Goal: Information Seeking & Learning: Understand process/instructions

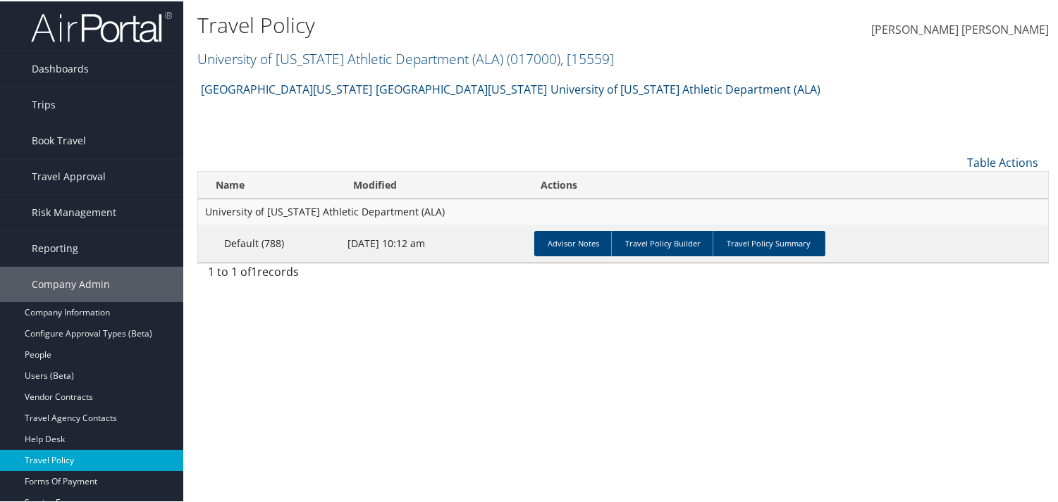
click at [54, 454] on link "Travel Policy" at bounding box center [91, 459] width 183 height 21
click at [557, 256] on td "Advisor Notes Travel Policy Builder Travel Policy Summary" at bounding box center [788, 242] width 520 height 38
click at [564, 243] on link "Advisor Notes" at bounding box center [574, 242] width 80 height 25
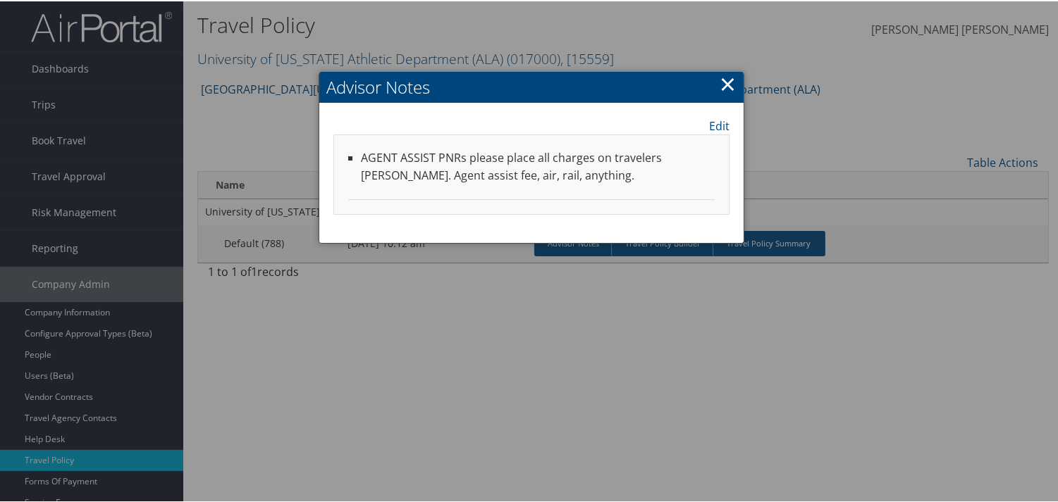
click at [721, 80] on link "×" at bounding box center [727, 82] width 16 height 28
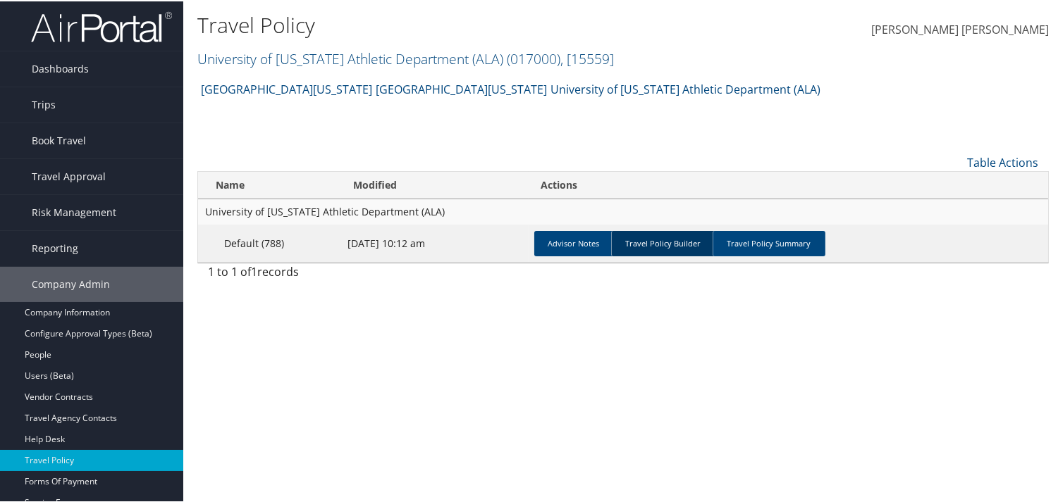
click at [650, 244] on link "Travel Policy Builder" at bounding box center [663, 242] width 104 height 25
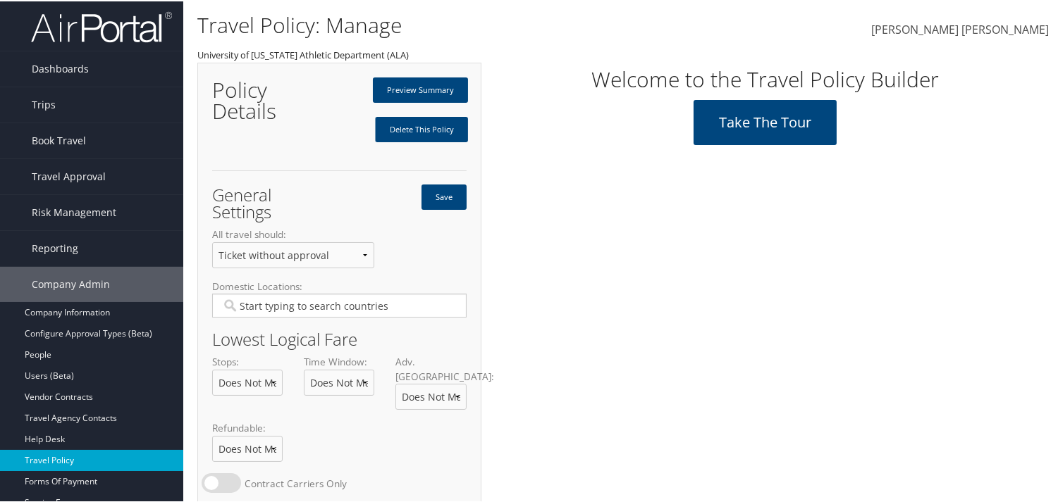
click at [135, 459] on link "Travel Policy" at bounding box center [91, 459] width 183 height 21
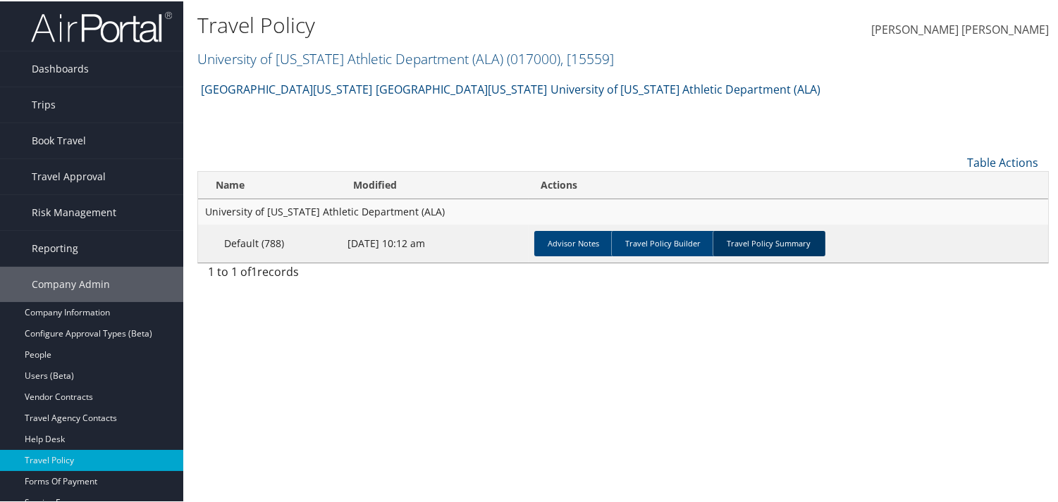
click at [747, 245] on link "Travel Policy Summary" at bounding box center [768, 242] width 113 height 25
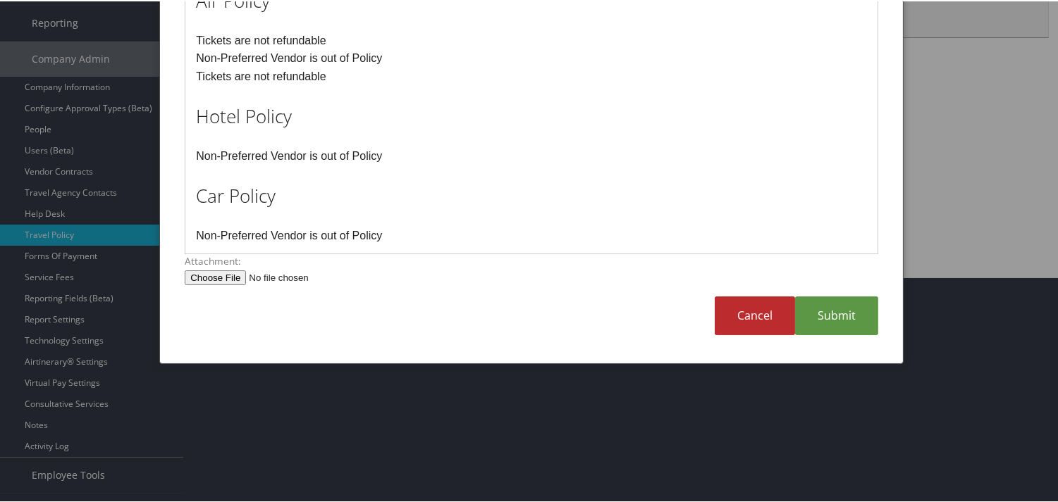
scroll to position [252, 0]
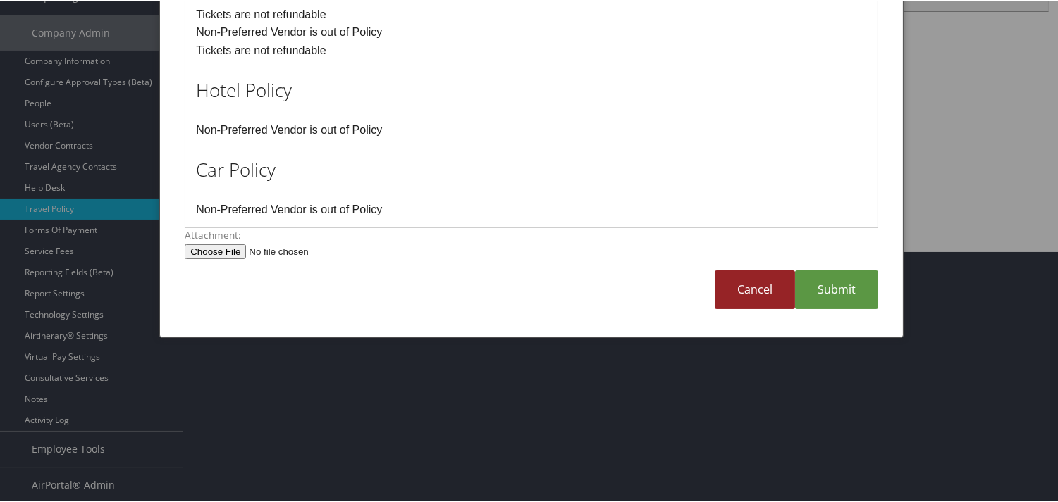
click at [743, 290] on link "Cancel" at bounding box center [754, 288] width 80 height 39
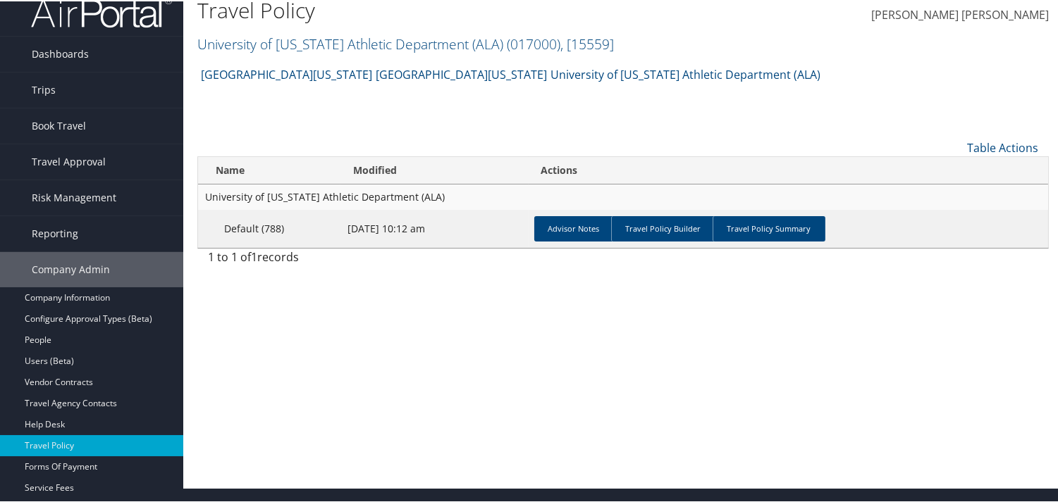
scroll to position [0, 0]
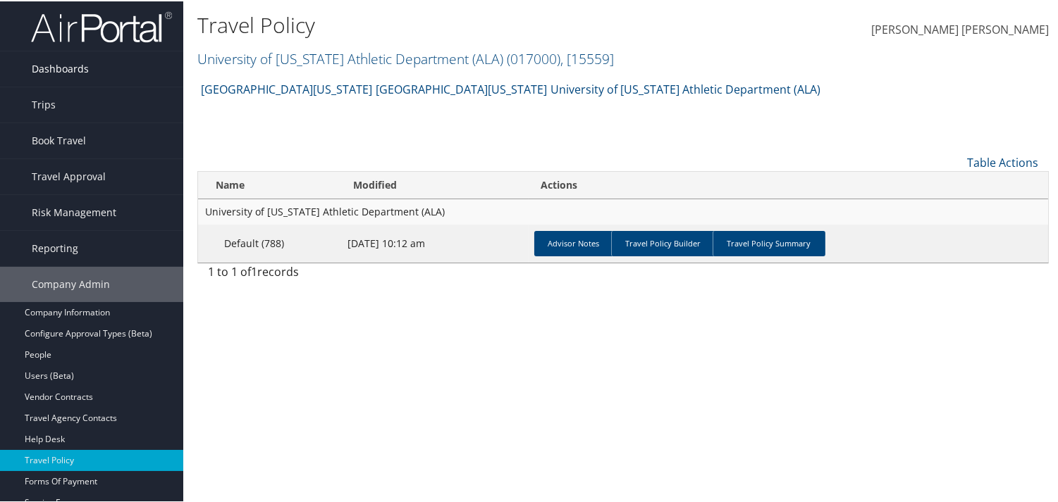
click at [40, 68] on span "Dashboards" at bounding box center [60, 67] width 57 height 35
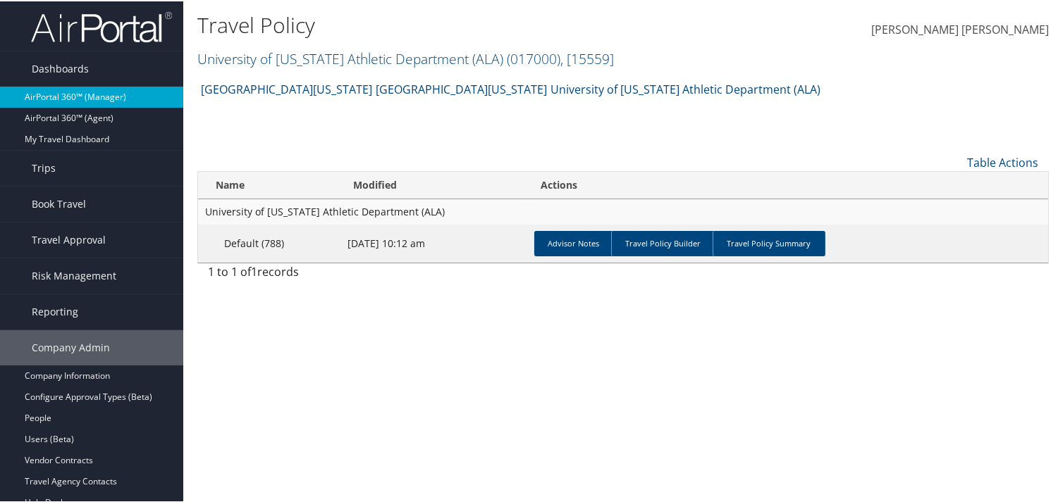
click at [73, 97] on link "AirPortal 360™ (Manager)" at bounding box center [91, 95] width 183 height 21
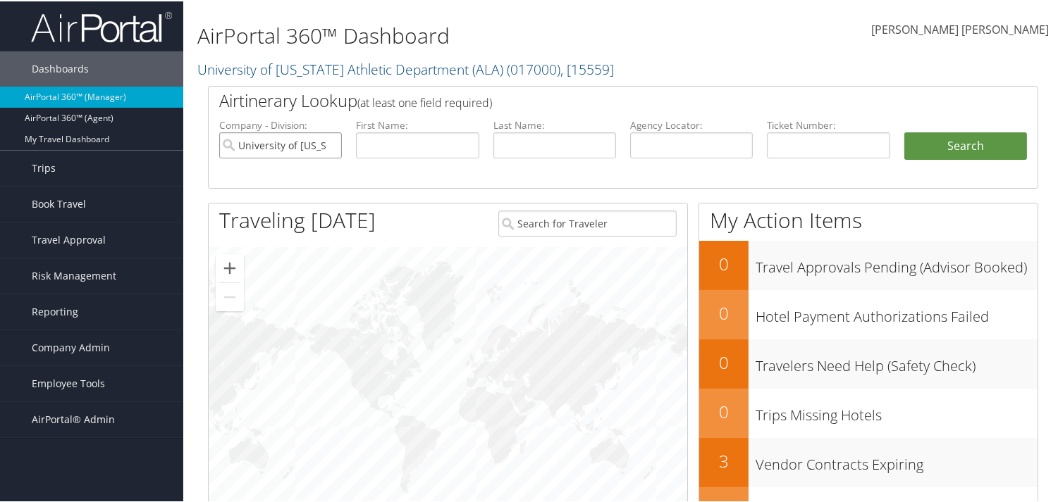
click at [329, 144] on input "University of [US_STATE] Athletic Department (ALA)" at bounding box center [280, 144] width 123 height 26
